Goal: Task Accomplishment & Management: Use online tool/utility

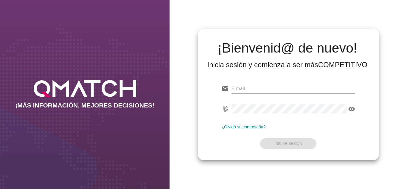
type input "[EMAIL_ADDRESS][DOMAIN_NAME]"
click at [198, 100] on div "¡Bienvenid@ de nuevo! Inicia sesión y comienza a ser más COMPETITIVO email [EMA…" at bounding box center [288, 94] width 181 height 131
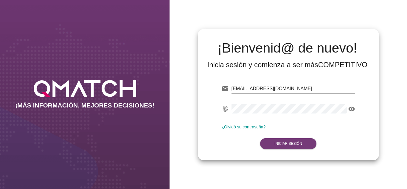
click at [275, 143] on strong "Iniciar Sesión" at bounding box center [289, 143] width 28 height 4
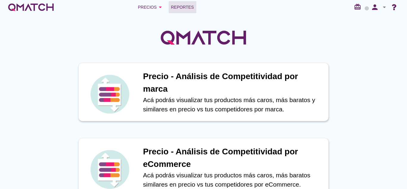
click at [176, 9] on span "Reportes" at bounding box center [182, 7] width 23 height 7
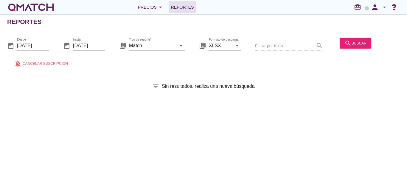
click at [355, 50] on div "search buscar" at bounding box center [355, 46] width 36 height 20
click at [354, 47] on button "search buscar" at bounding box center [356, 43] width 32 height 11
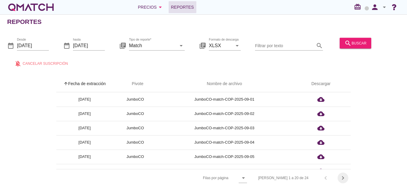
click at [347, 178] on icon "chevron_right" at bounding box center [343, 177] width 7 height 7
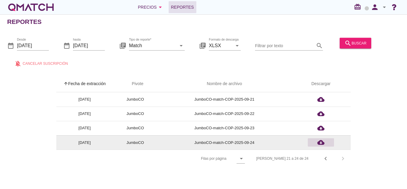
click at [324, 144] on icon "cloud_download" at bounding box center [320, 142] width 7 height 7
